Goal: Communication & Community: Answer question/provide support

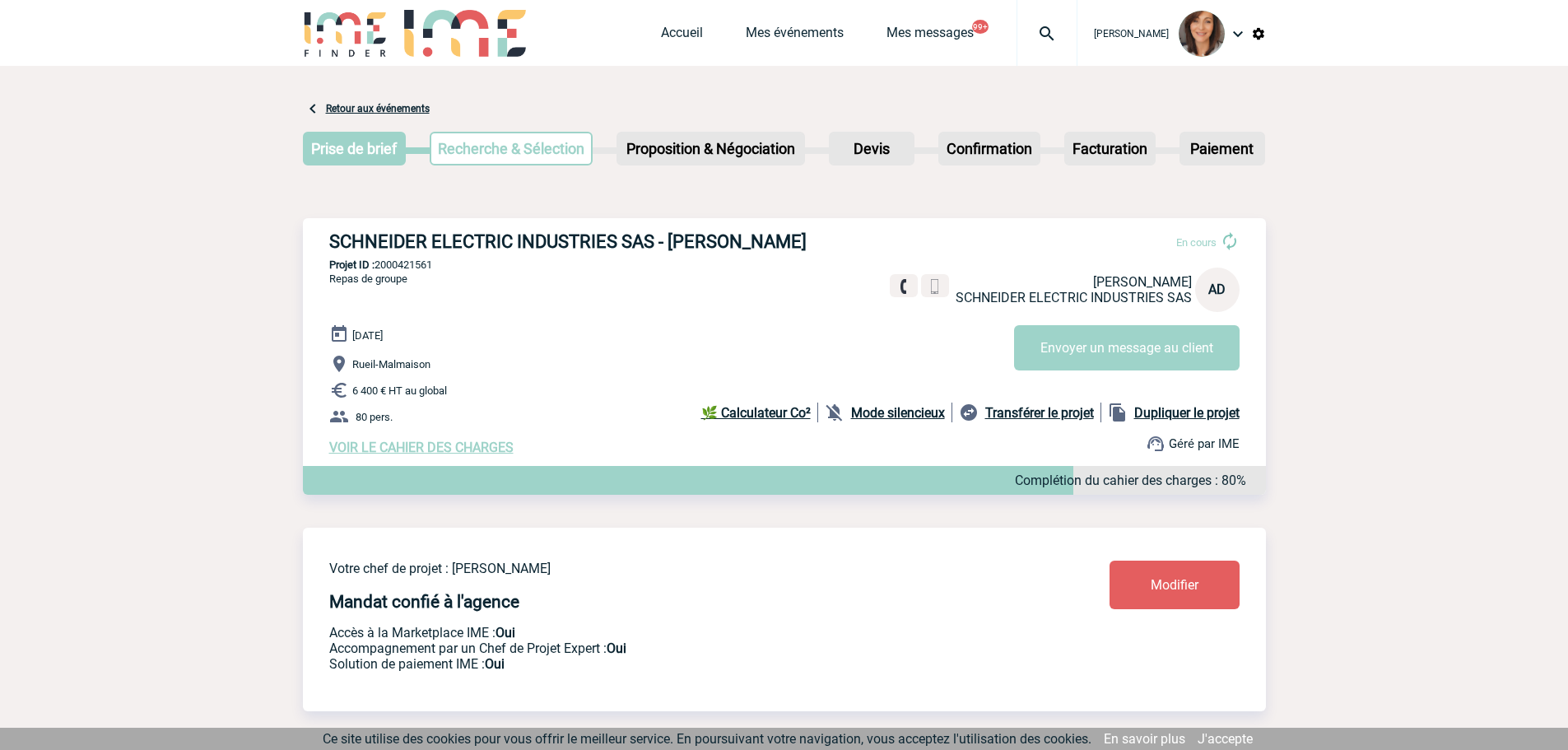
click at [1055, 26] on img at bounding box center [1047, 33] width 59 height 19
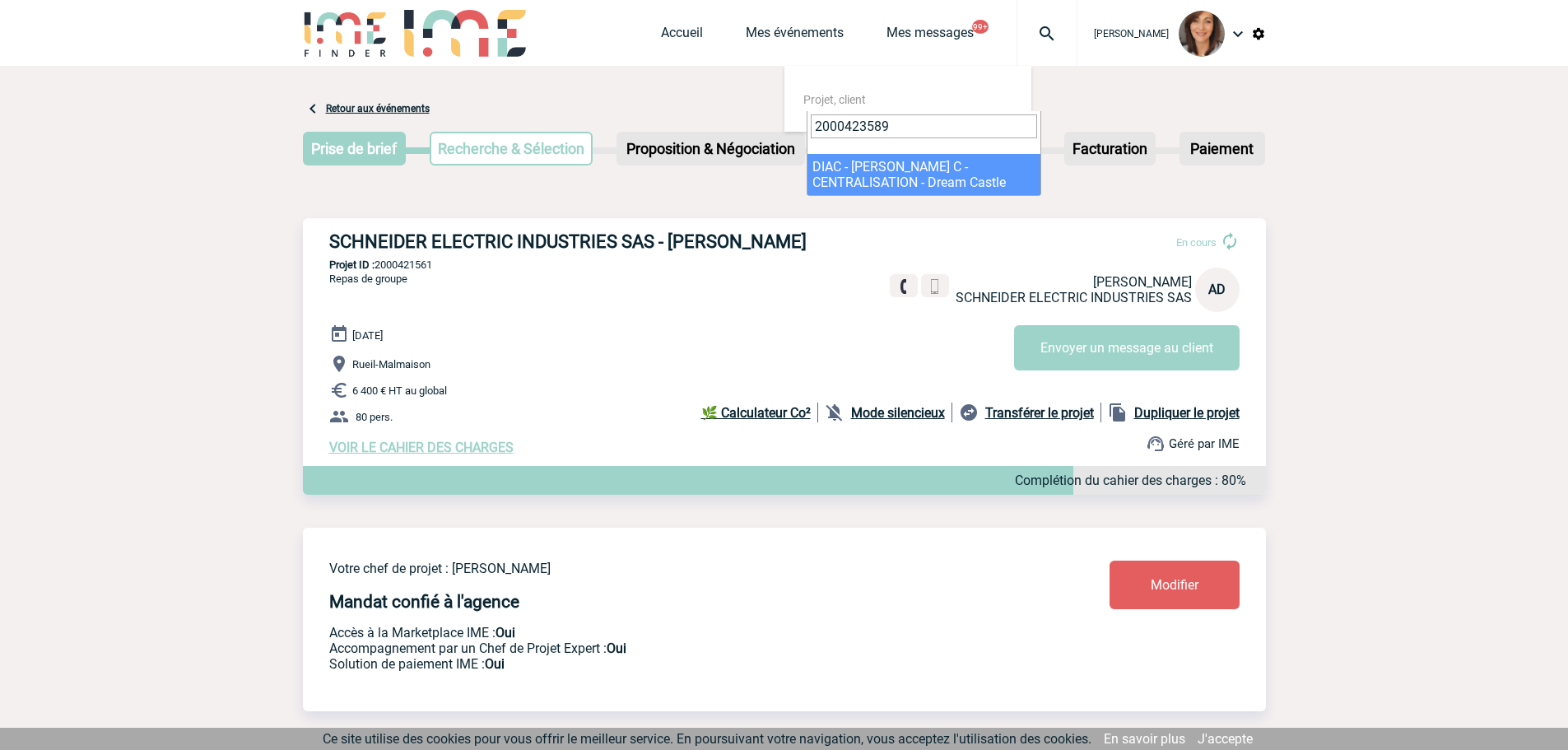
type input "2000423589"
select select "23090"
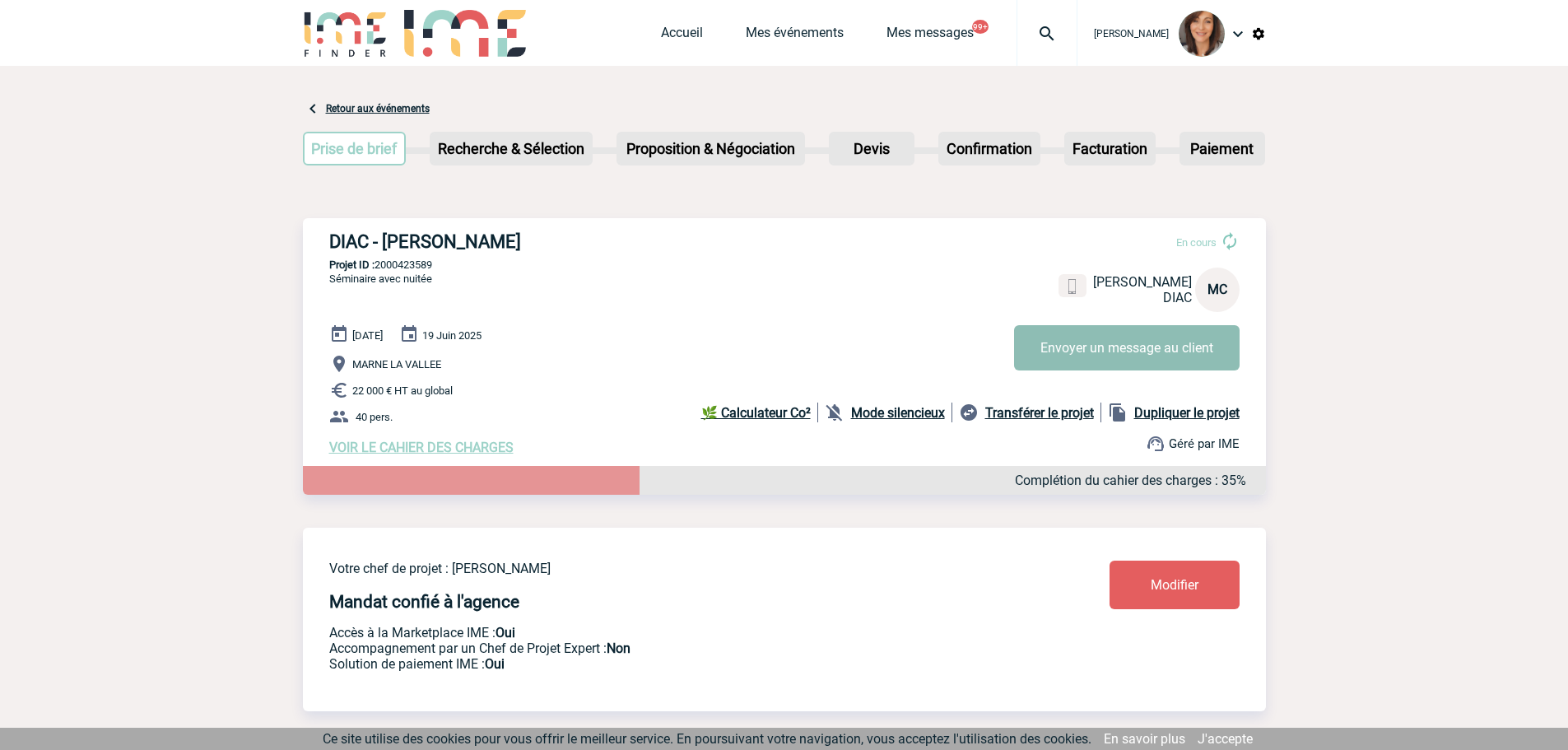
click at [1101, 356] on button "Envoyer un message au client" at bounding box center [1126, 347] width 225 height 45
